Goal: Transaction & Acquisition: Subscribe to service/newsletter

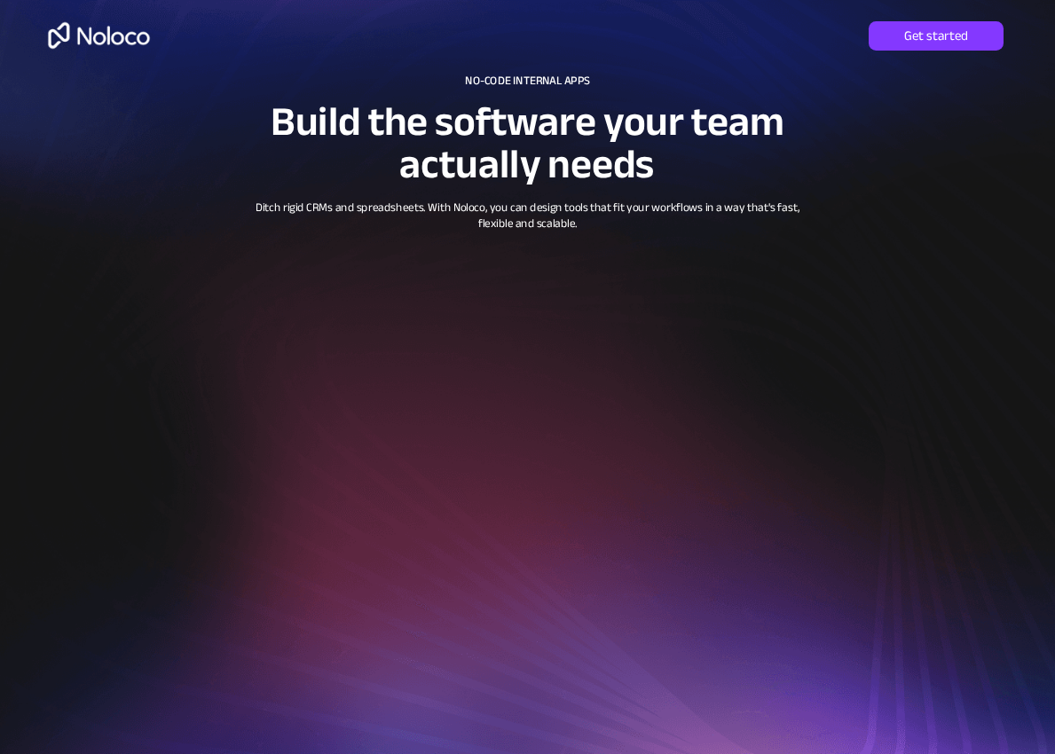
click at [133, 34] on img at bounding box center [99, 36] width 113 height 48
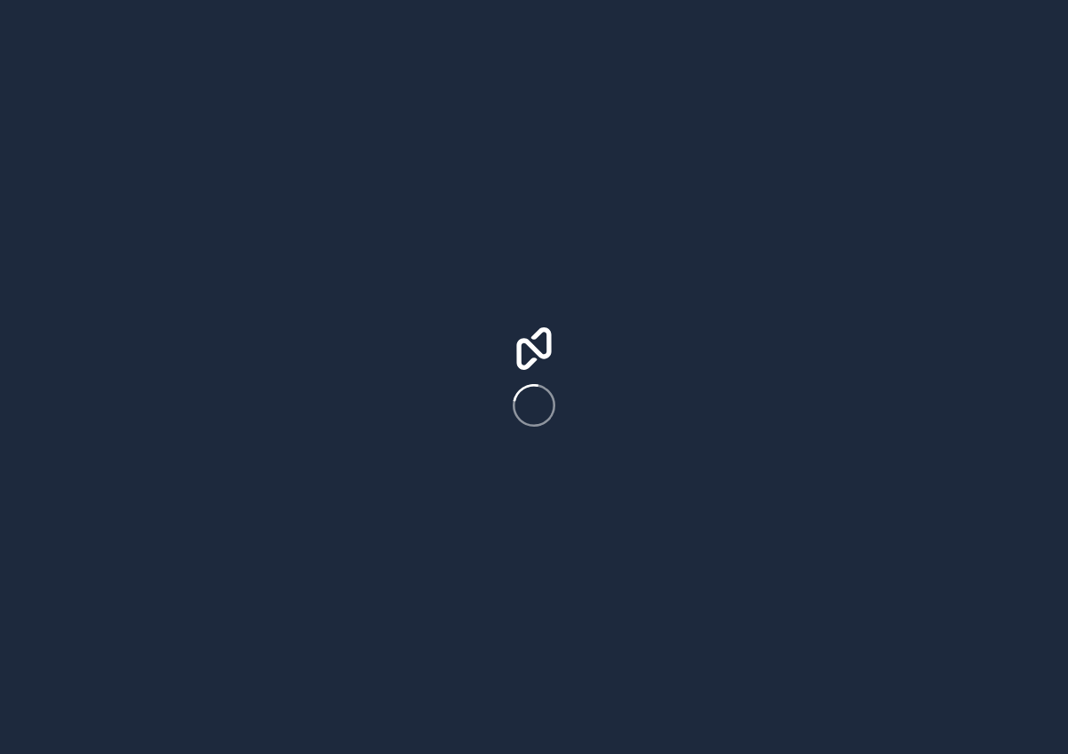
drag, startPoint x: 0, startPoint y: 0, endPoint x: 641, endPoint y: 328, distance: 719.8
click at [641, 328] on div at bounding box center [534, 377] width 1068 height 754
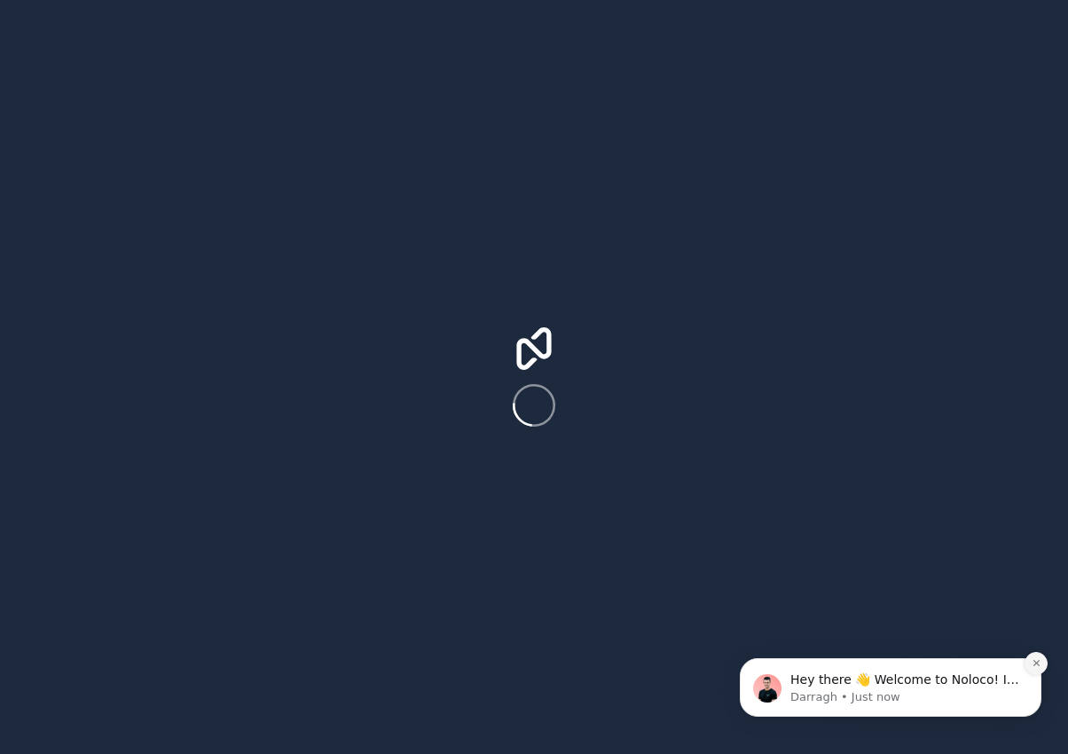
click at [1032, 656] on button "Dismiss notification" at bounding box center [1036, 663] width 23 height 23
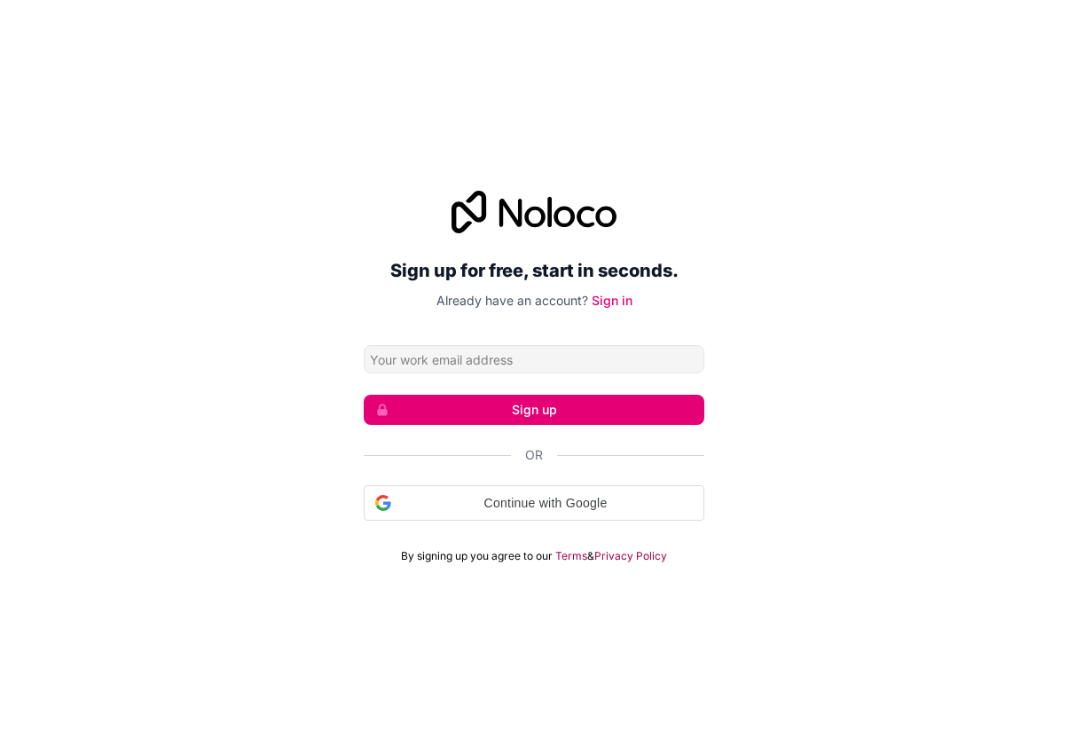
click at [561, 366] on input "Email address" at bounding box center [534, 359] width 341 height 28
click at [663, 405] on button "Sign up" at bounding box center [534, 410] width 341 height 30
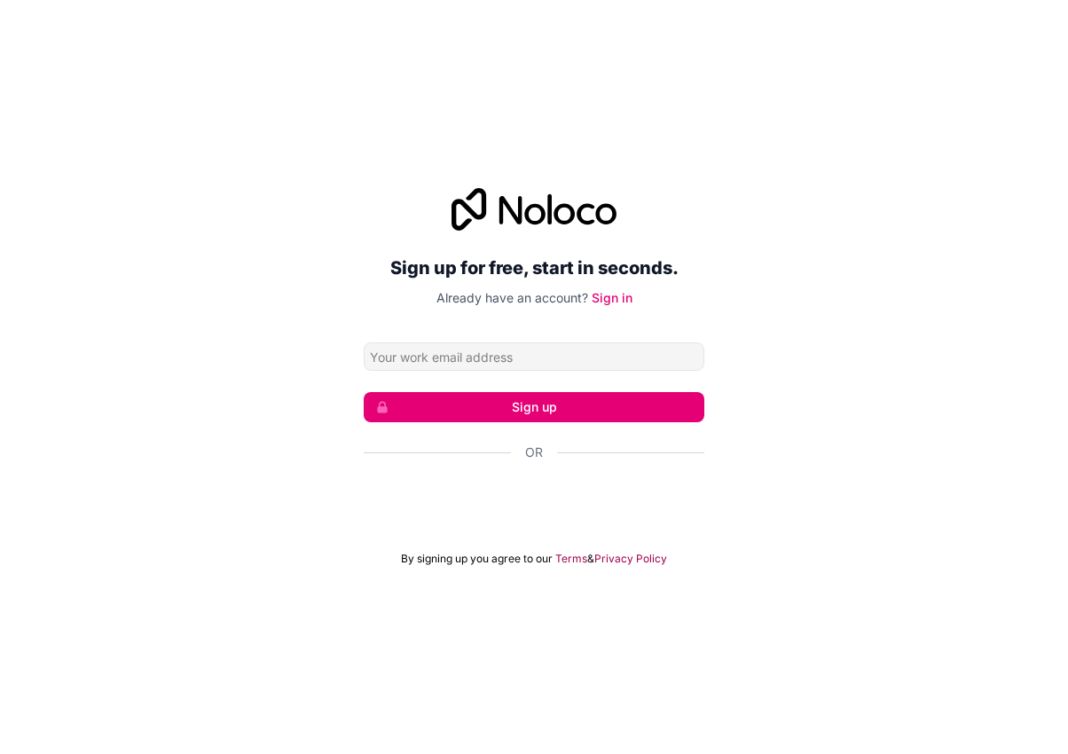
click at [625, 386] on form "Sign up Or By signing up you agree to our Terms & Privacy Policy" at bounding box center [534, 454] width 341 height 224
click at [649, 398] on button "Sign up" at bounding box center [534, 407] width 341 height 30
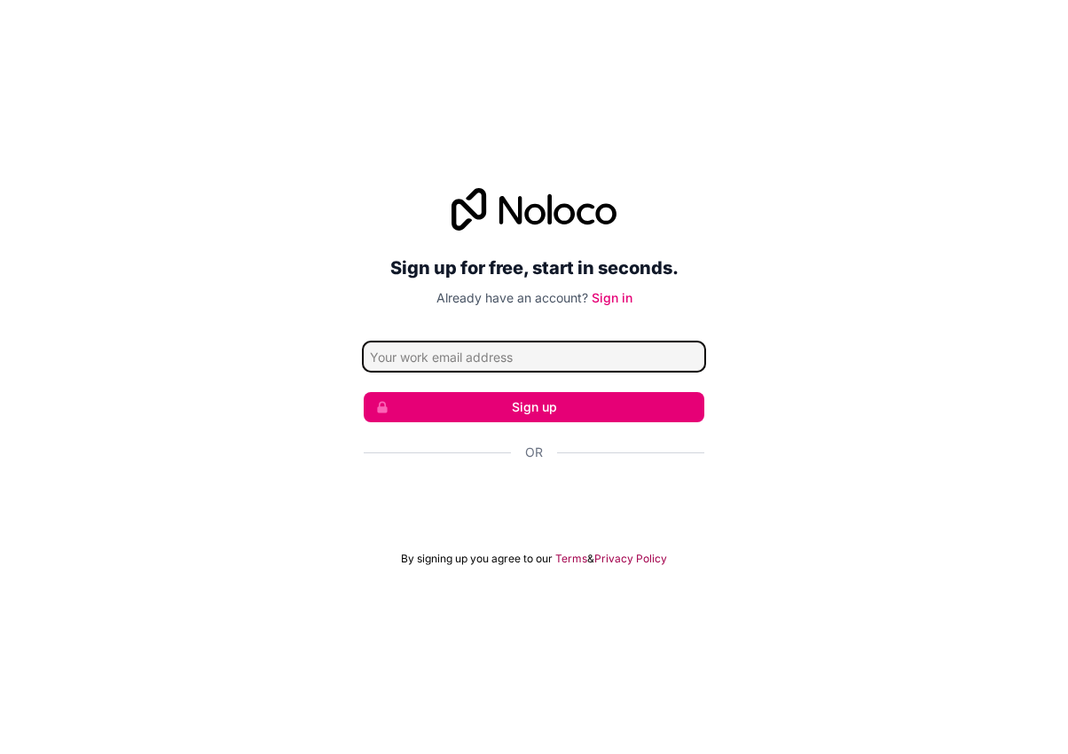
click at [672, 350] on input "Email address" at bounding box center [534, 356] width 341 height 28
type input "manda"
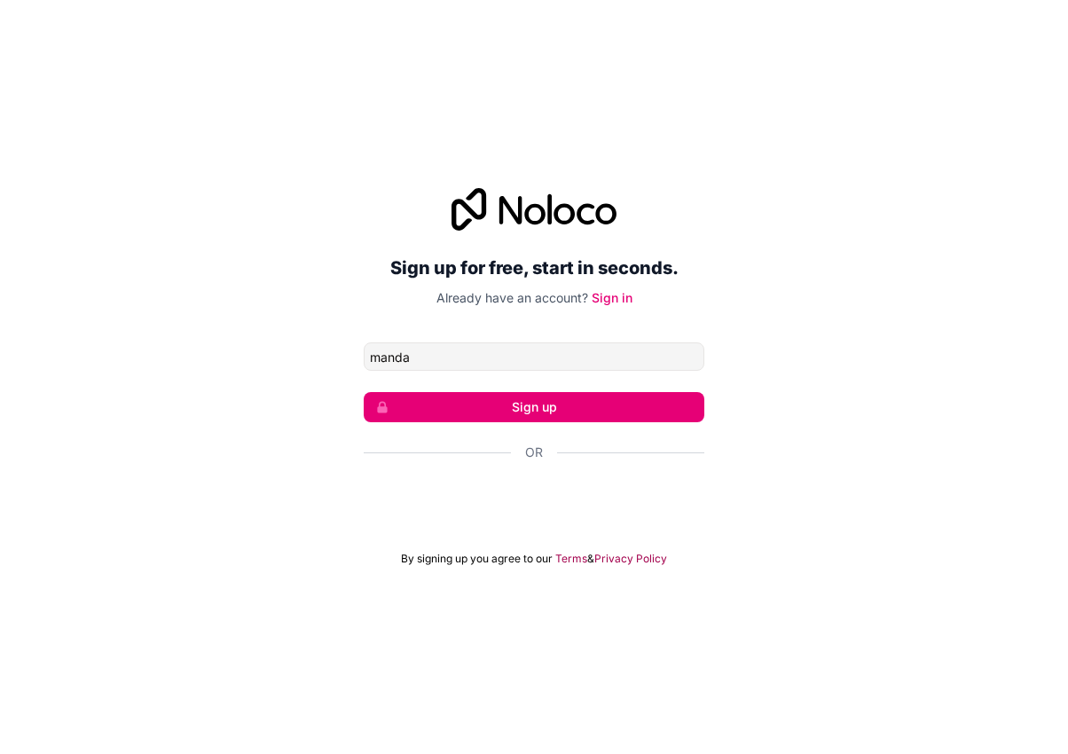
click at [614, 399] on button "Sign up" at bounding box center [534, 407] width 341 height 30
click at [555, 405] on button "Sign up" at bounding box center [534, 407] width 341 height 30
